Goal: Information Seeking & Learning: Learn about a topic

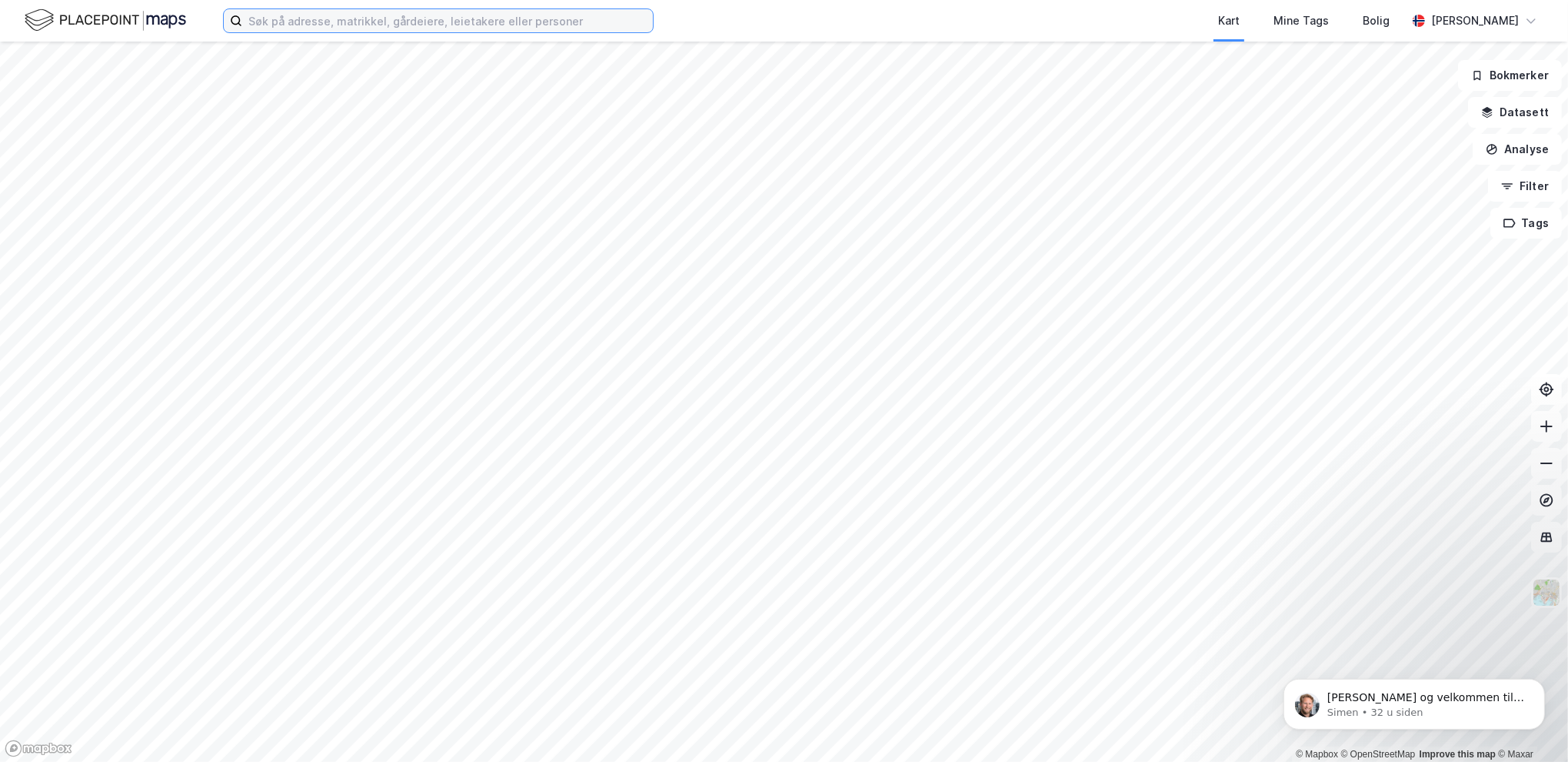
click at [393, 26] on input at bounding box center [447, 20] width 411 height 23
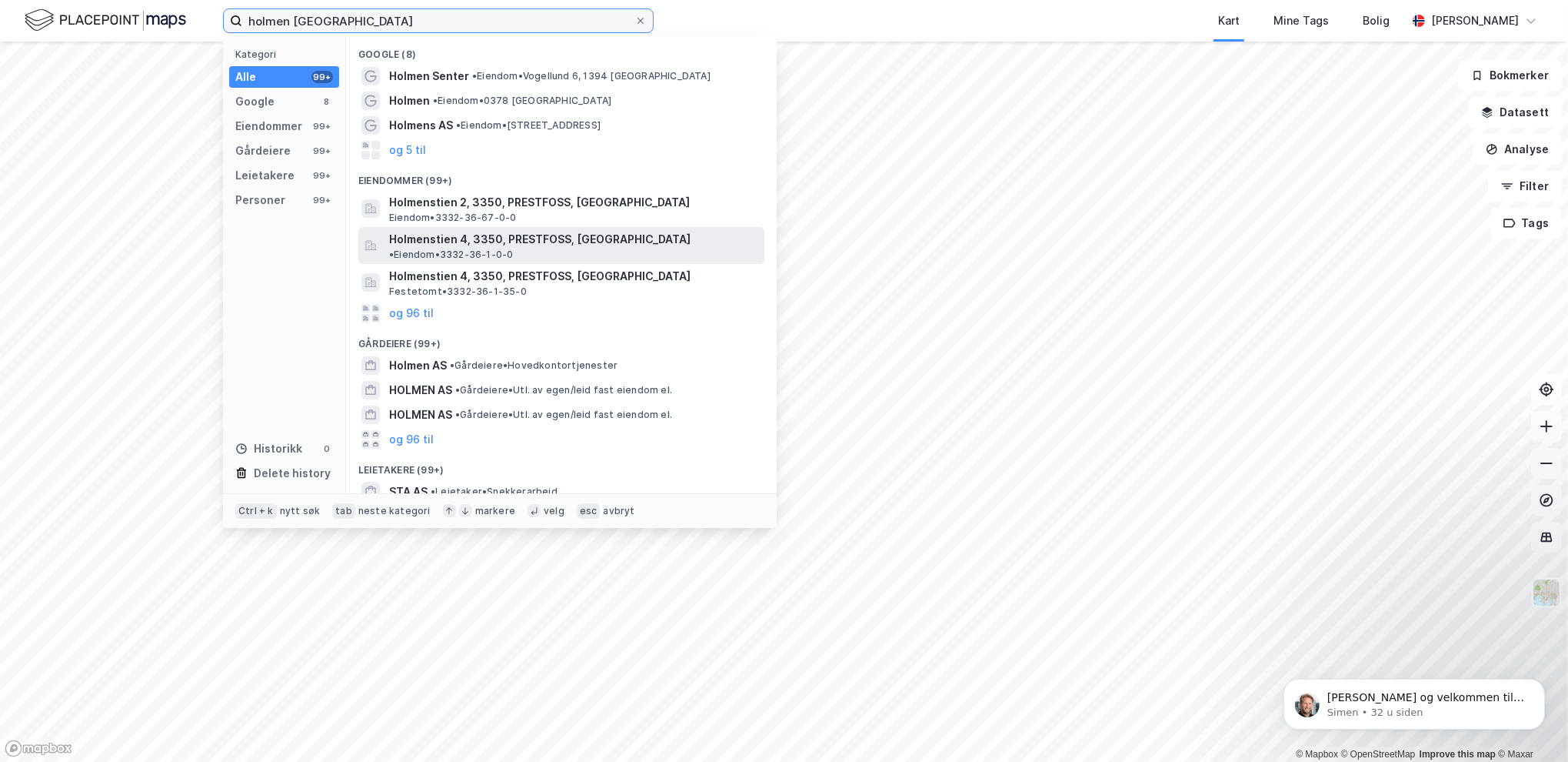
type input "holmen [GEOGRAPHIC_DATA]"
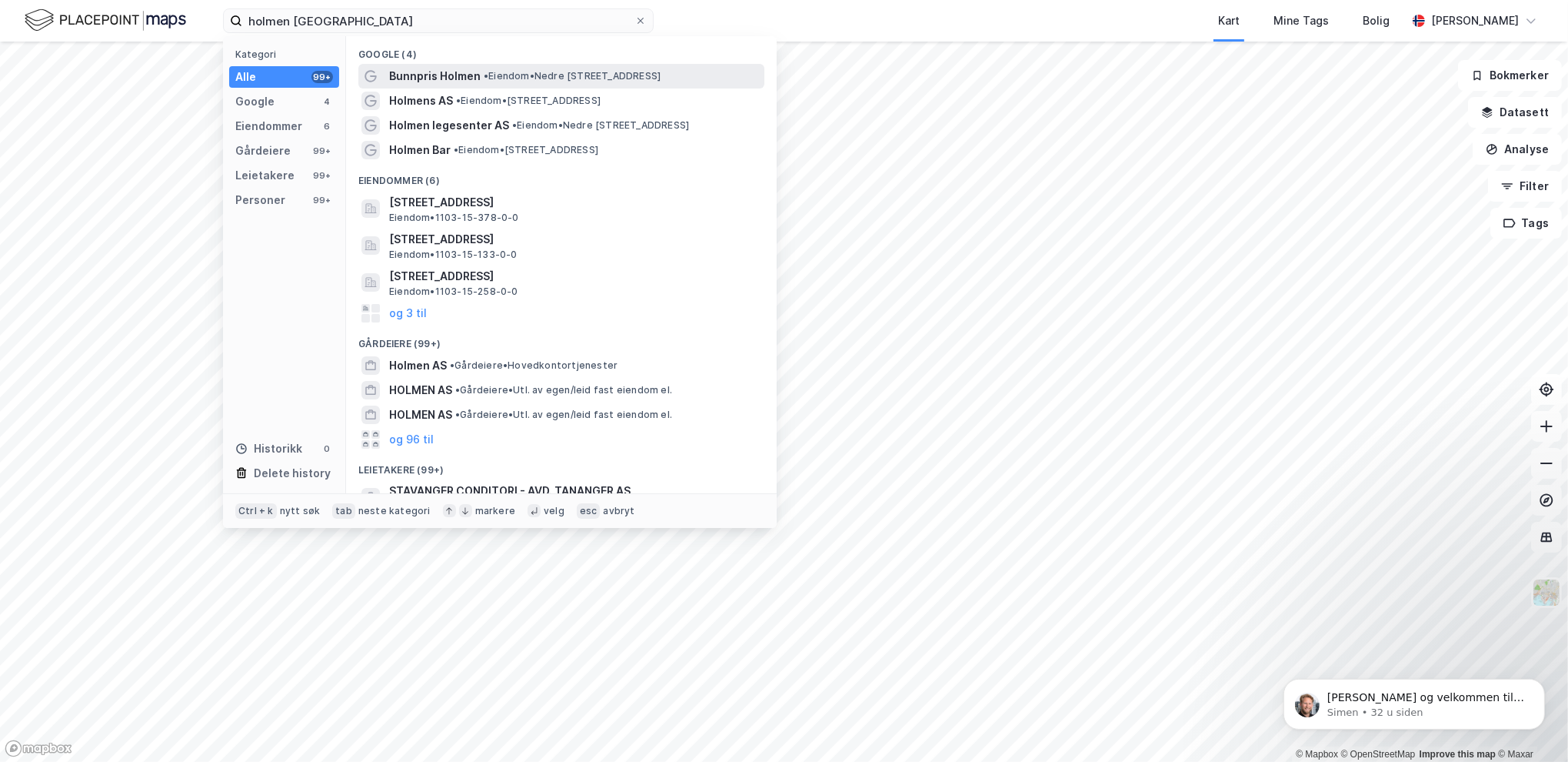
click at [412, 74] on span "Bunnpris Holmen" at bounding box center [435, 76] width 92 height 19
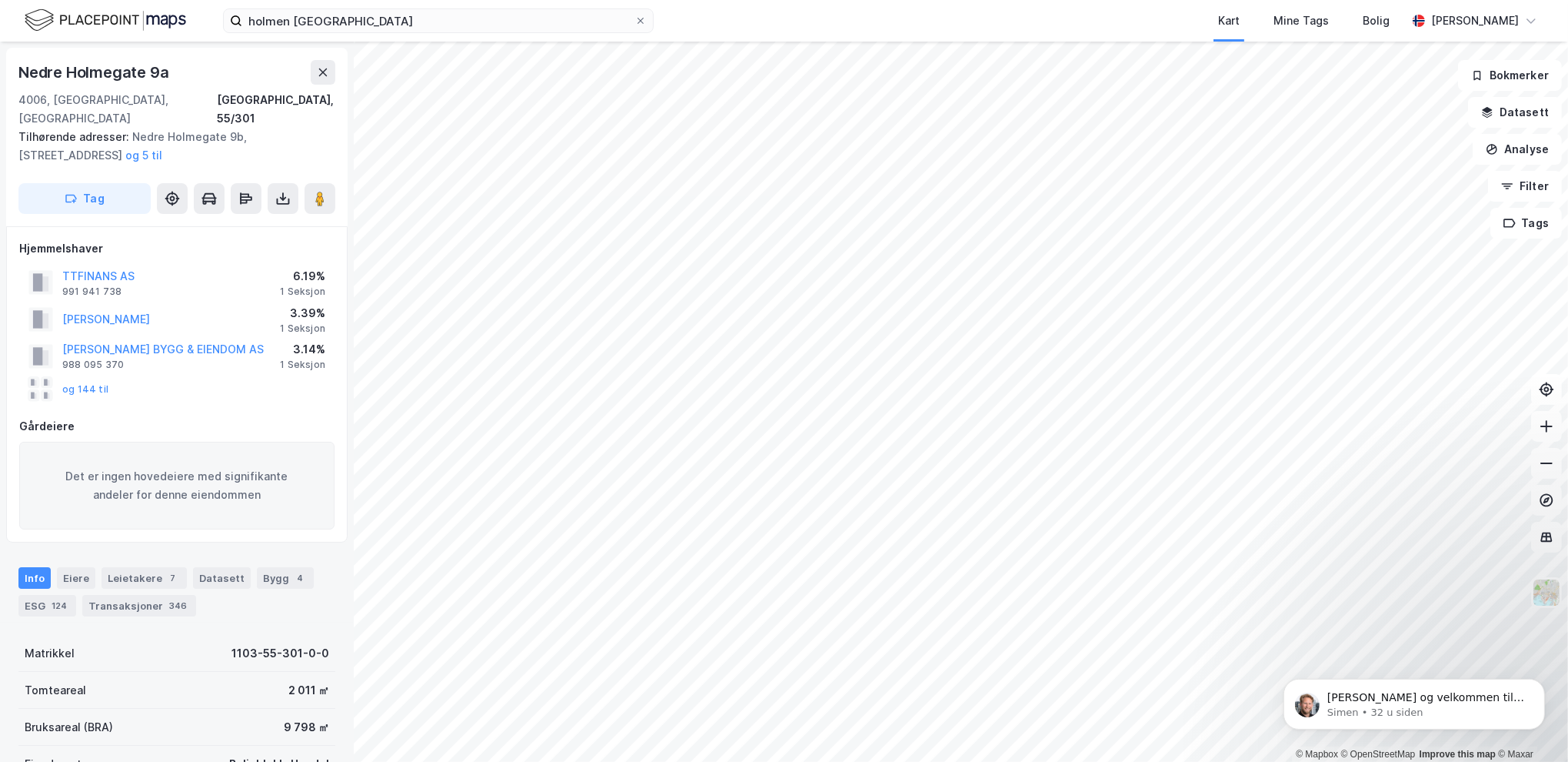
click at [592, 761] on html "holmen stavanger Kart Mine Tags Bolig [PERSON_NAME] © Mapbox © OpenStreetMap Im…" at bounding box center [784, 381] width 1568 height 762
